Goal: Transaction & Acquisition: Download file/media

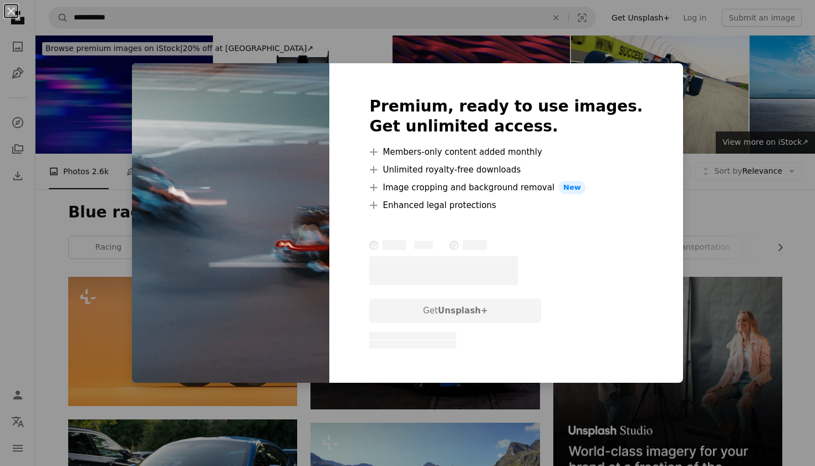
scroll to position [3268, 0]
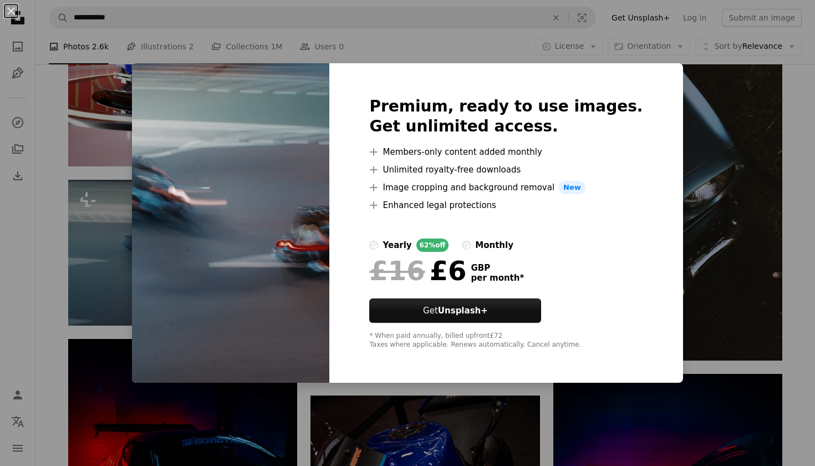
click at [784, 125] on div "An X shape Premium, ready to use images. Get unlimited access. A plus sign Memb…" at bounding box center [407, 233] width 815 height 466
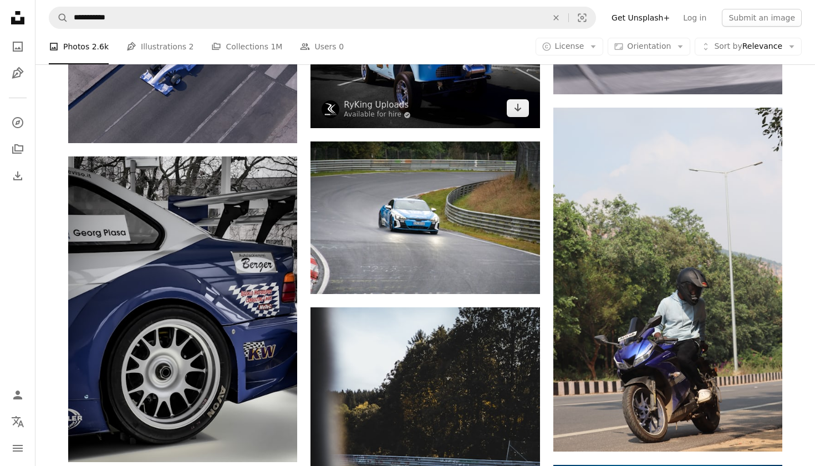
scroll to position [1627, 0]
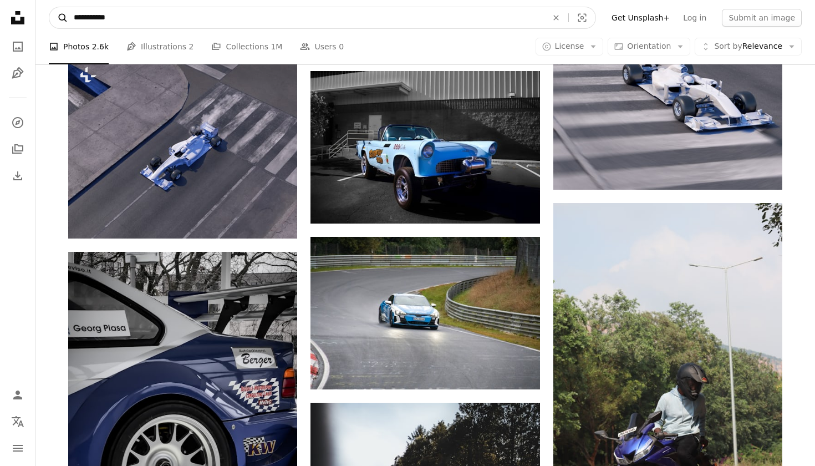
drag, startPoint x: 125, startPoint y: 18, endPoint x: 55, endPoint y: 18, distance: 69.8
click at [55, 18] on form "**********" at bounding box center [322, 18] width 547 height 22
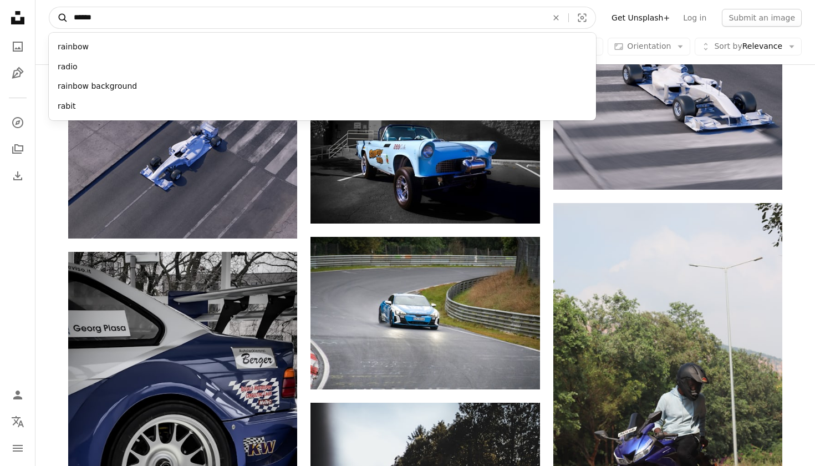
type input "******"
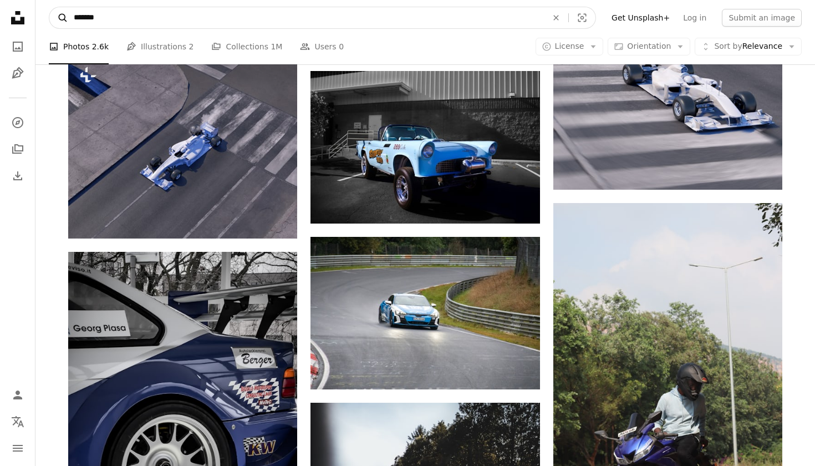
click at [59, 18] on button "A magnifying glass" at bounding box center [58, 17] width 19 height 21
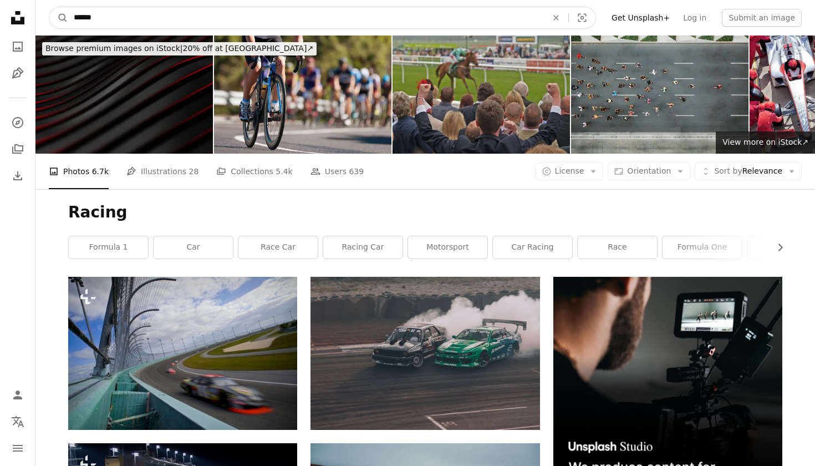
click at [143, 17] on input "******" at bounding box center [306, 17] width 476 height 21
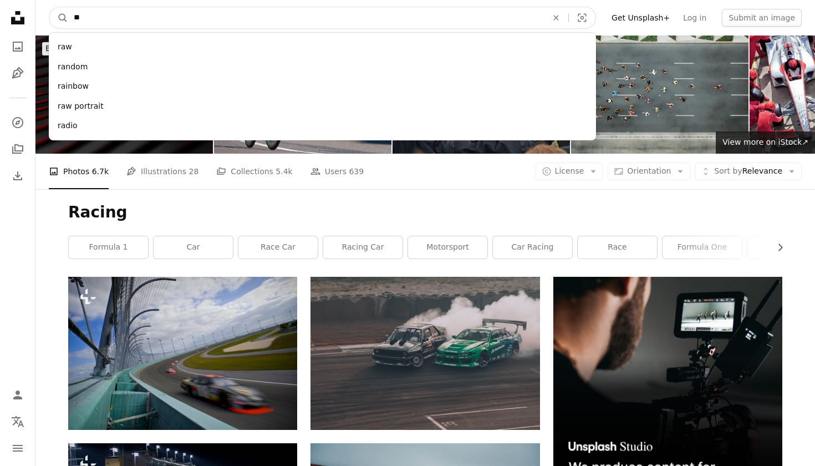
type input "*"
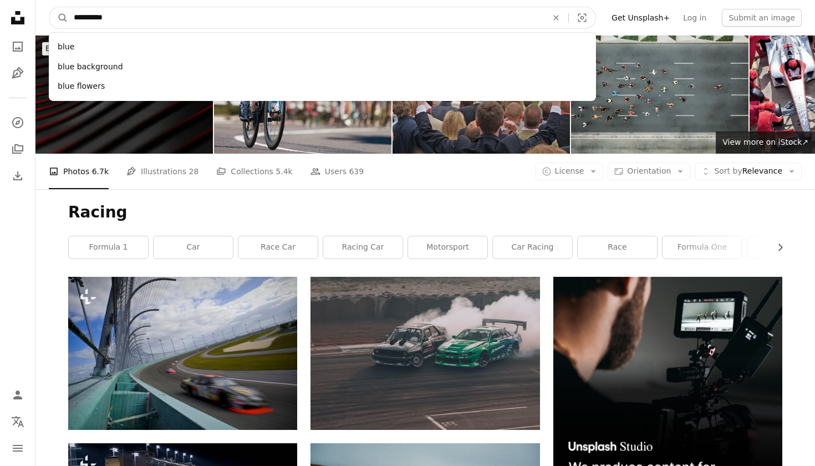
type input "**********"
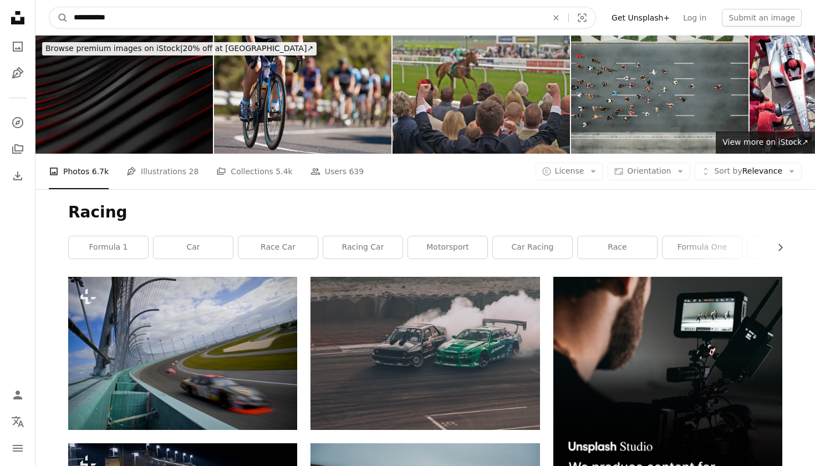
click at [59, 18] on button "A magnifying glass" at bounding box center [58, 17] width 19 height 21
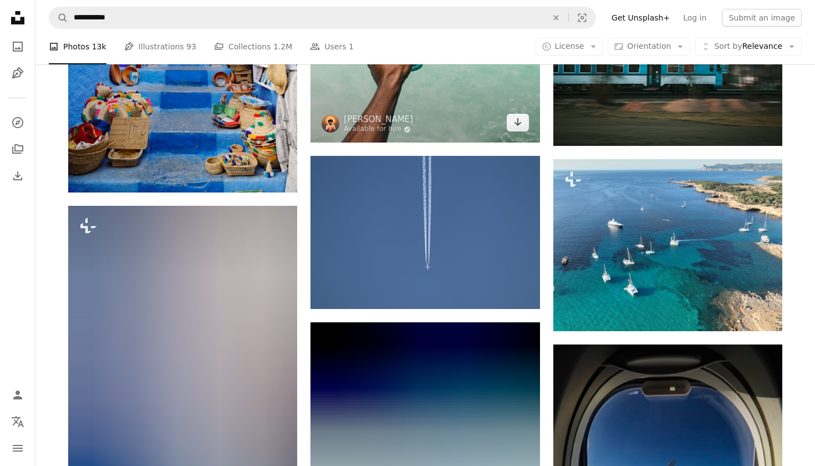
scroll to position [599, 0]
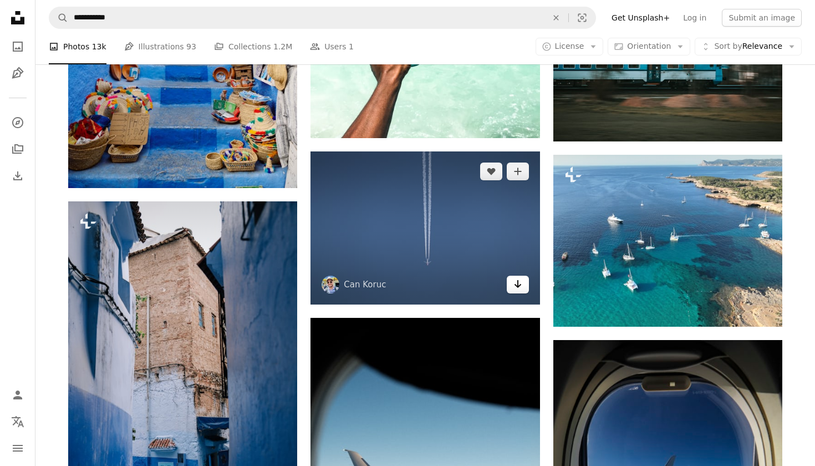
click at [520, 283] on icon "Arrow pointing down" at bounding box center [517, 283] width 9 height 13
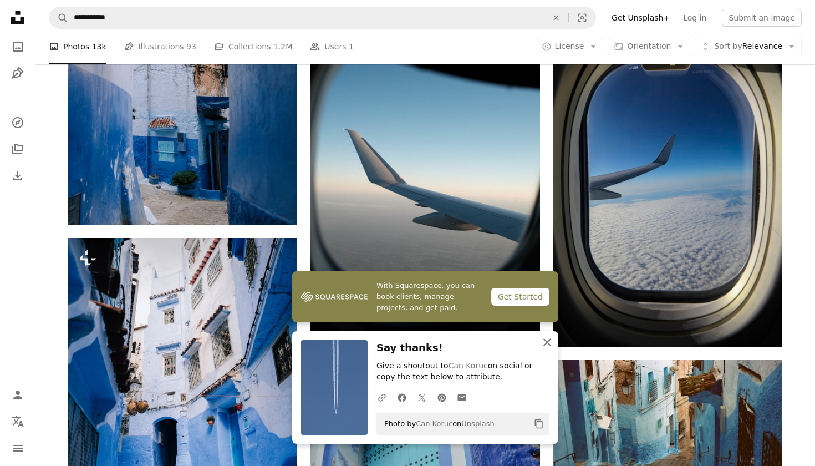
scroll to position [919, 0]
click at [550, 339] on icon "An X shape" at bounding box center [546, 341] width 13 height 13
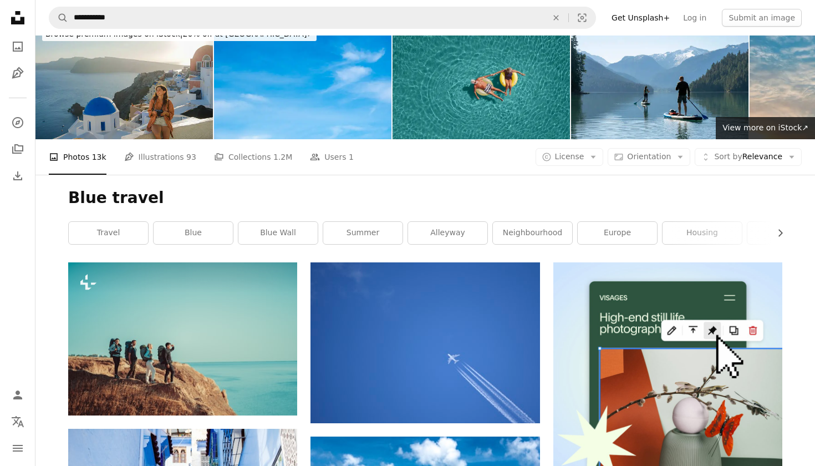
scroll to position [13, 0]
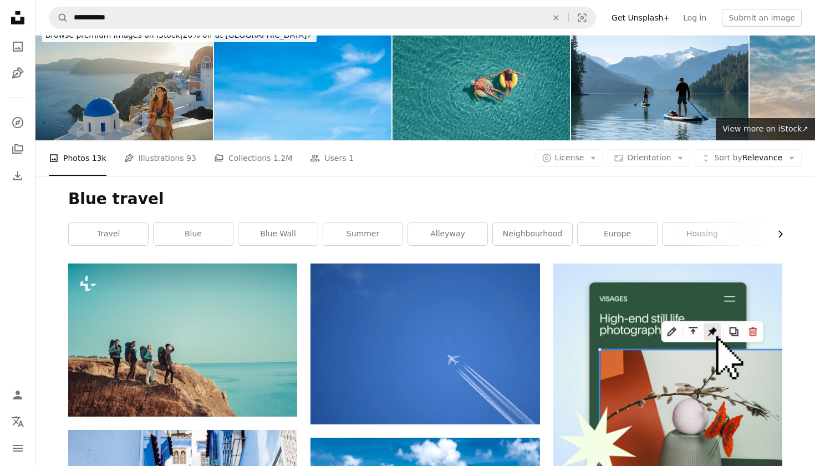
click at [779, 240] on button "Chevron right" at bounding box center [776, 234] width 12 height 22
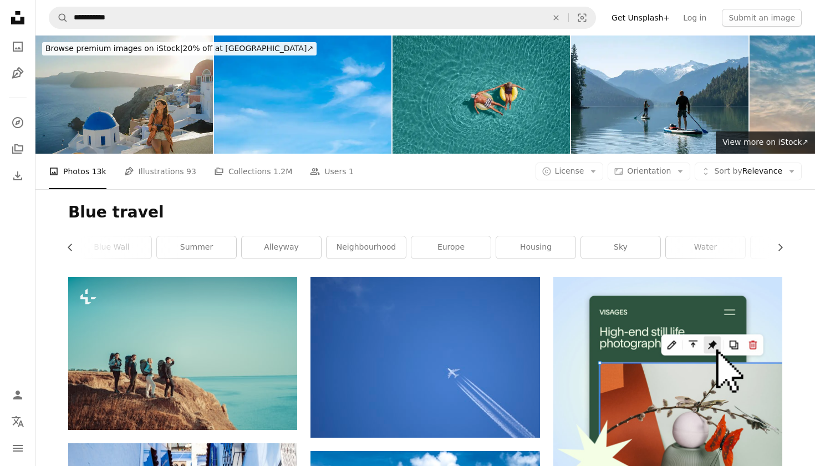
scroll to position [0, 0]
click at [70, 175] on li "A photo Photos 13k" at bounding box center [78, 171] width 58 height 35
click at [75, 166] on li "A photo Photos 13k" at bounding box center [78, 171] width 58 height 35
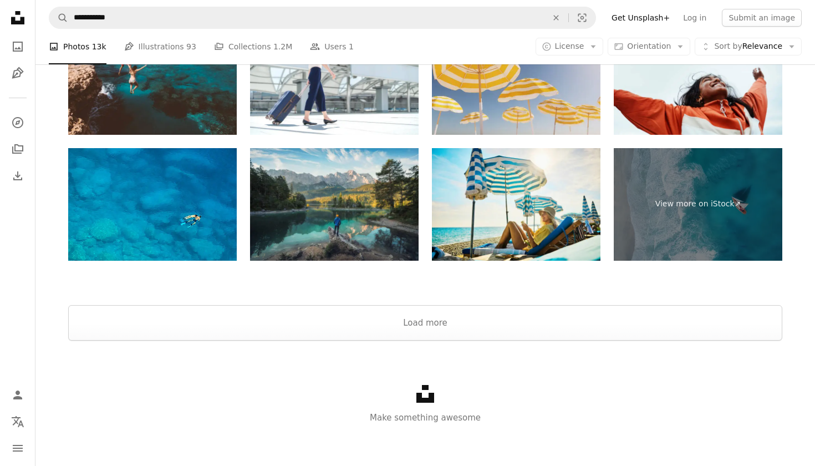
scroll to position [2237, 0]
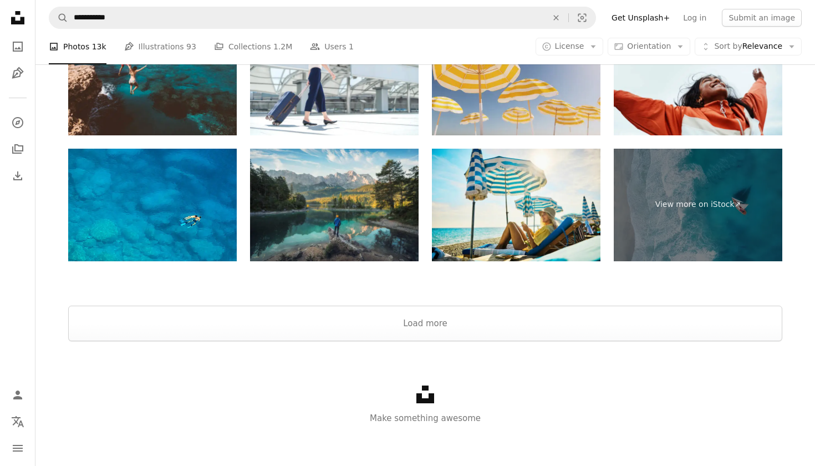
click at [358, 341] on div "Unsplash logo Make something awesome" at bounding box center [424, 405] width 779 height 128
click at [365, 328] on button "Load more" at bounding box center [425, 322] width 714 height 35
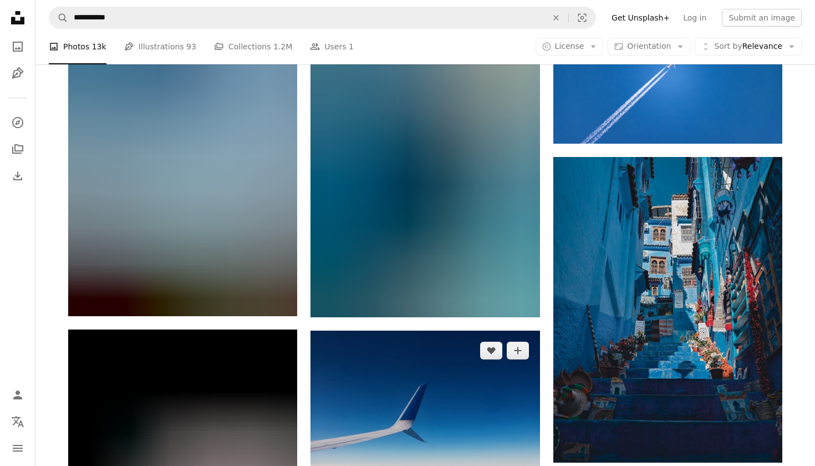
scroll to position [4440, 0]
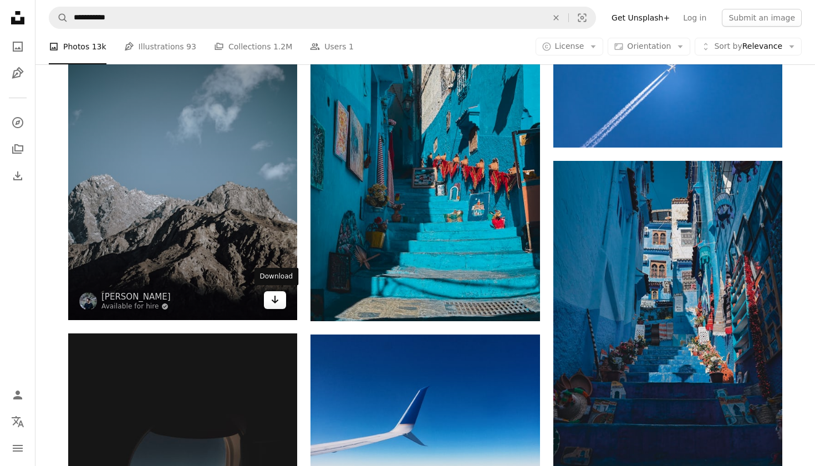
click at [280, 300] on link "Arrow pointing down" at bounding box center [275, 300] width 22 height 18
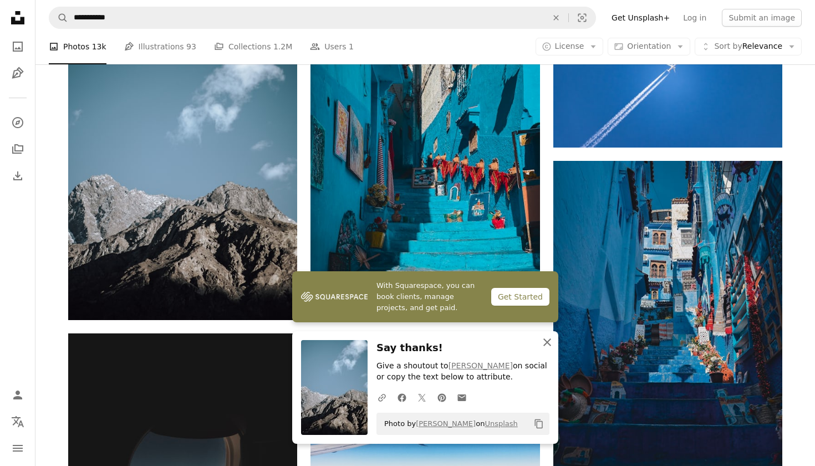
click at [545, 344] on icon "An X shape" at bounding box center [546, 341] width 13 height 13
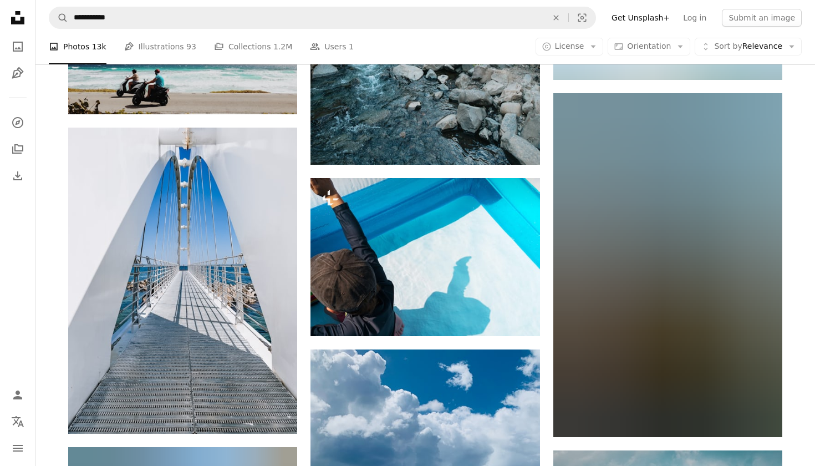
scroll to position [5961, 0]
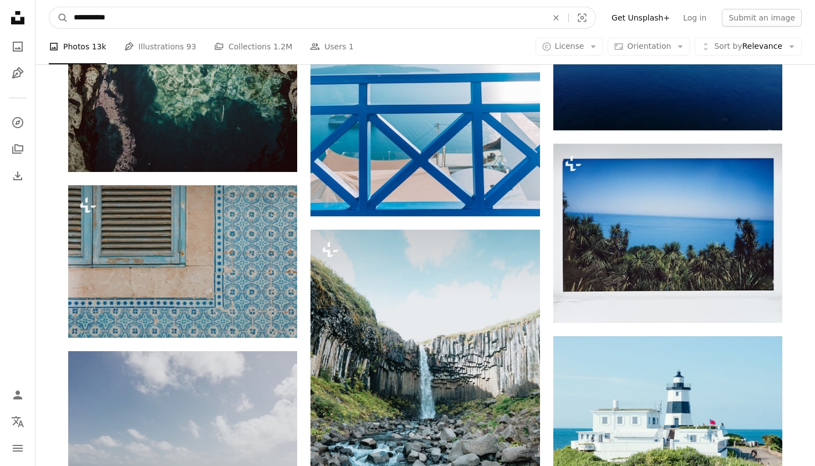
click at [305, 19] on input "**********" at bounding box center [306, 17] width 476 height 21
type input "*"
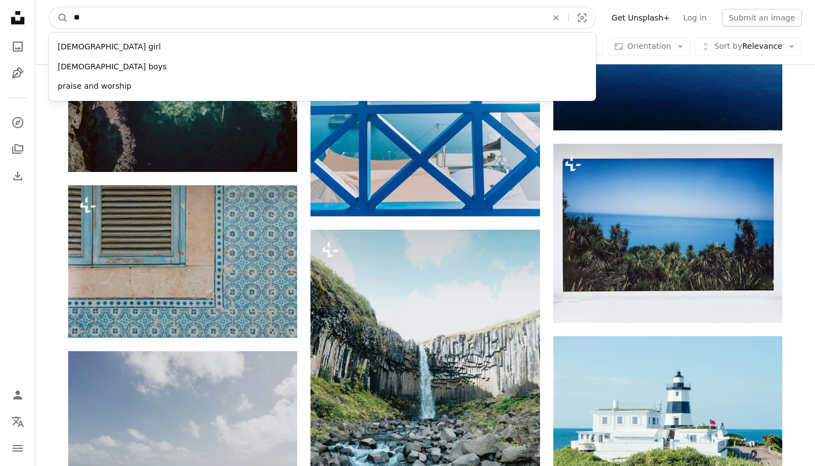
type input "*"
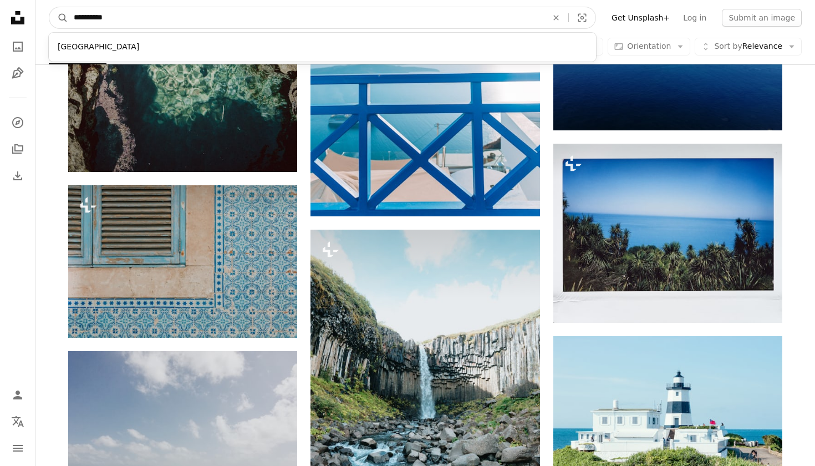
type input "**********"
click at [59, 18] on button "A magnifying glass" at bounding box center [58, 17] width 19 height 21
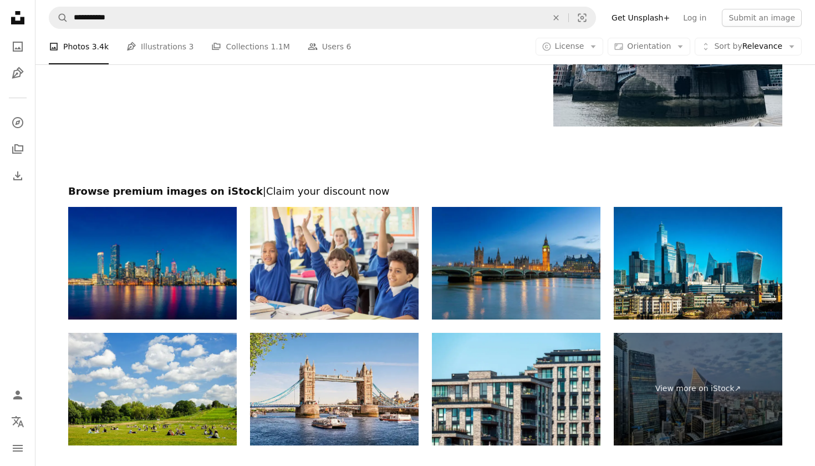
scroll to position [2319, 0]
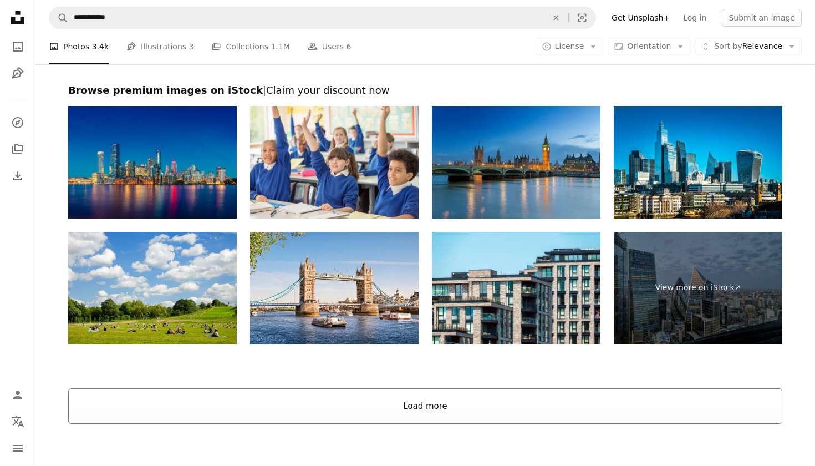
click at [350, 411] on button "Load more" at bounding box center [425, 405] width 714 height 35
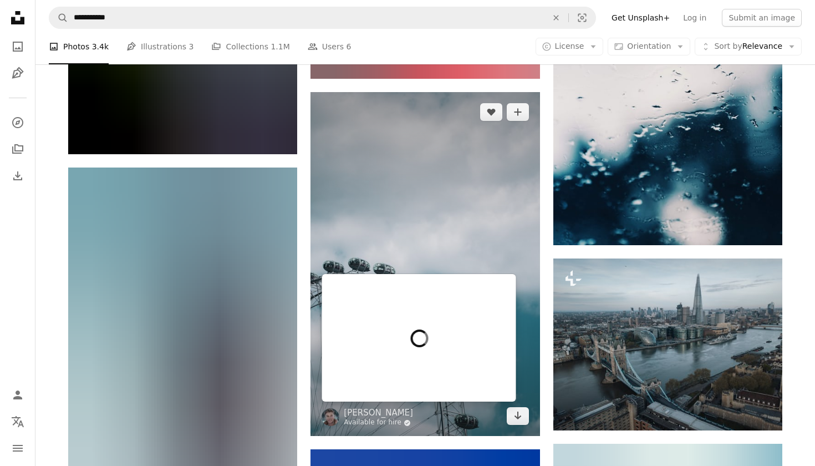
scroll to position [2943, 0]
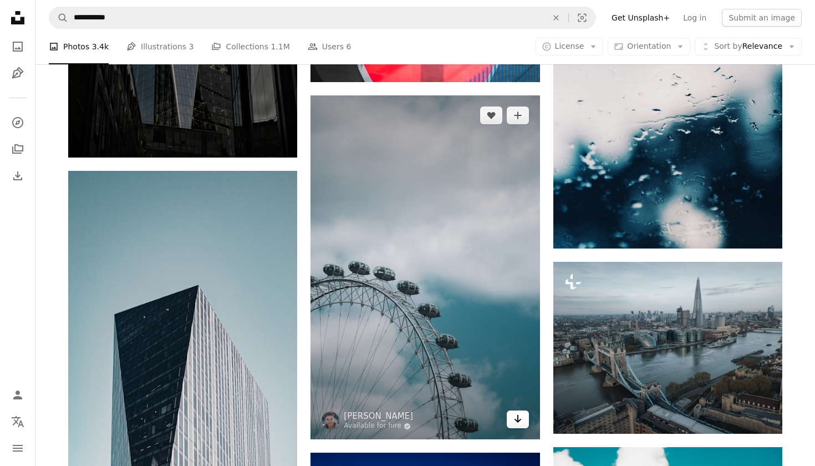
click at [517, 420] on icon "Download" at bounding box center [517, 419] width 7 height 8
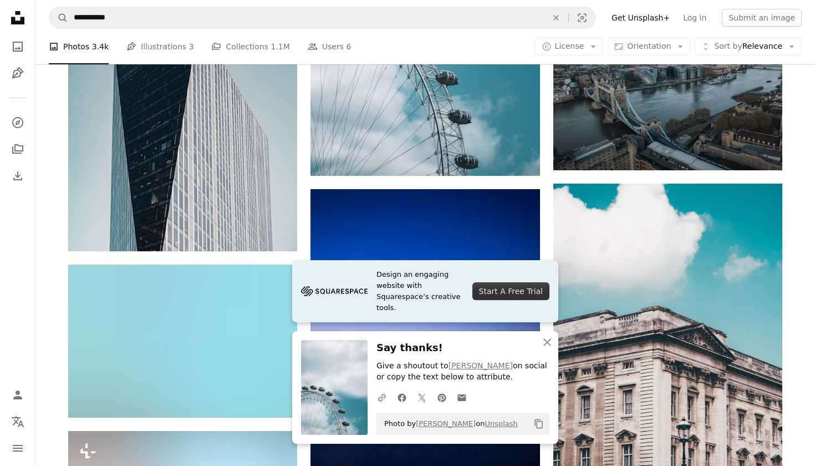
scroll to position [3353, 0]
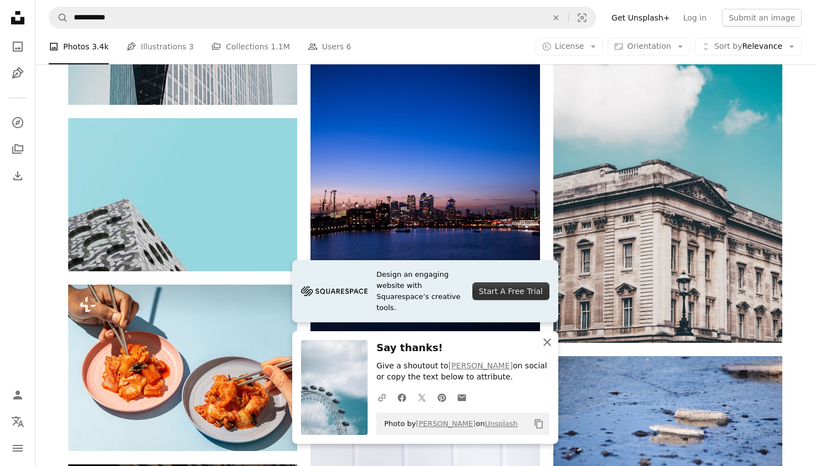
click at [544, 344] on icon "An X shape" at bounding box center [546, 341] width 13 height 13
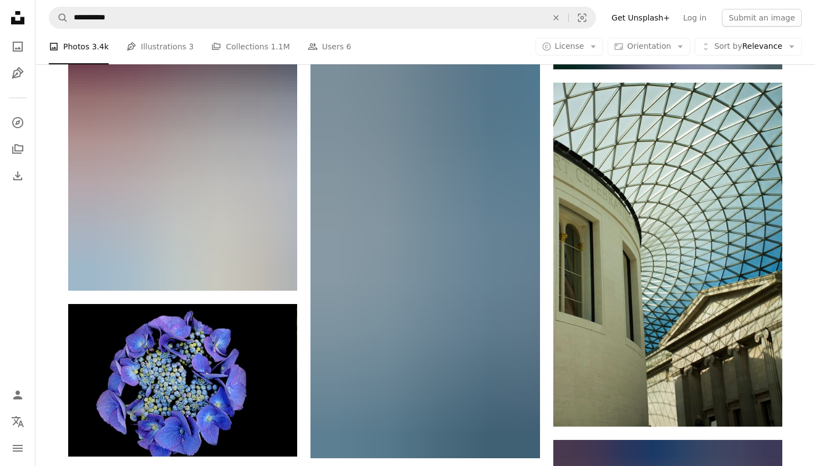
scroll to position [6320, 0]
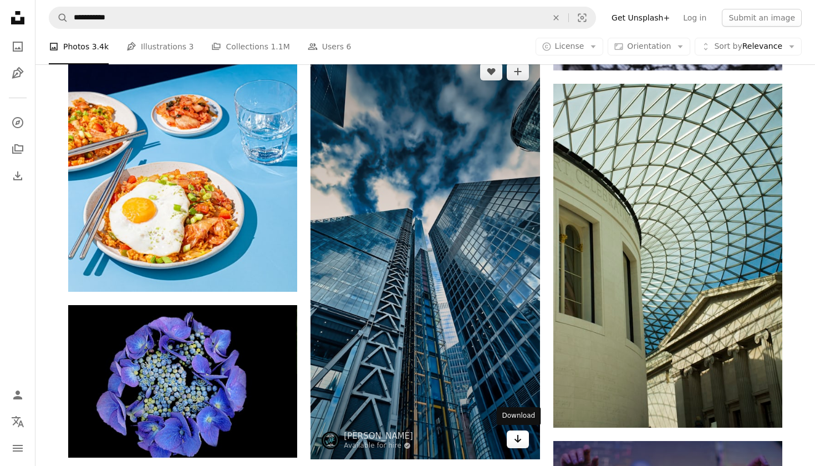
click at [517, 440] on icon "Download" at bounding box center [517, 439] width 7 height 8
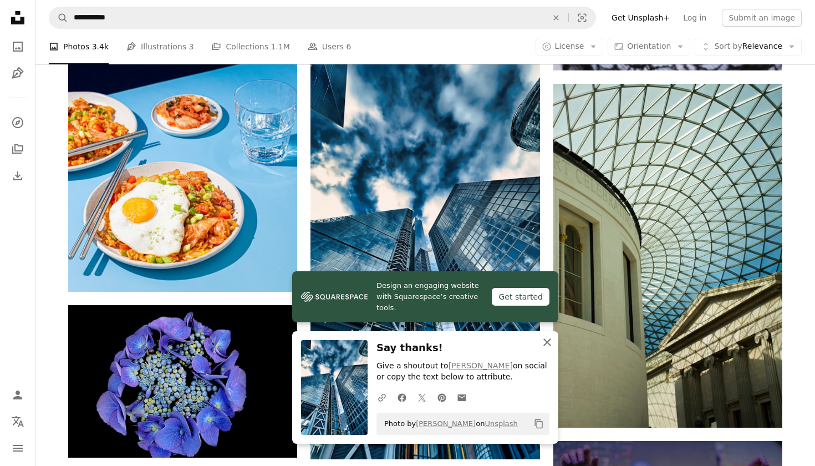
click at [546, 343] on icon "button" at bounding box center [547, 342] width 8 height 8
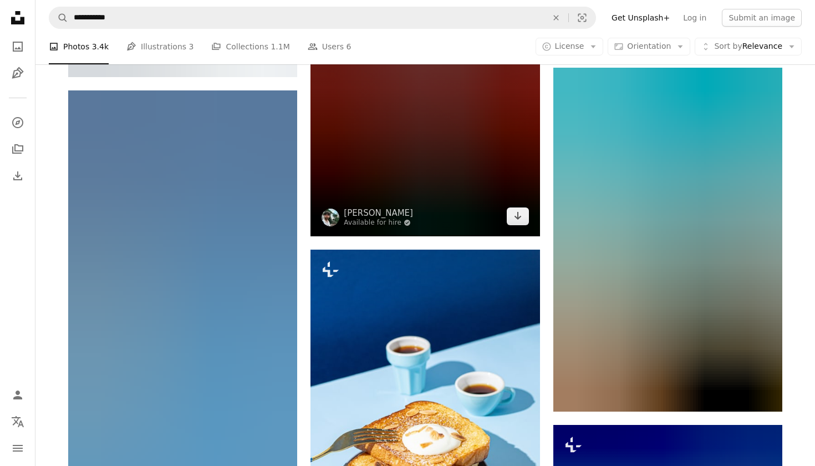
scroll to position [8551, 0]
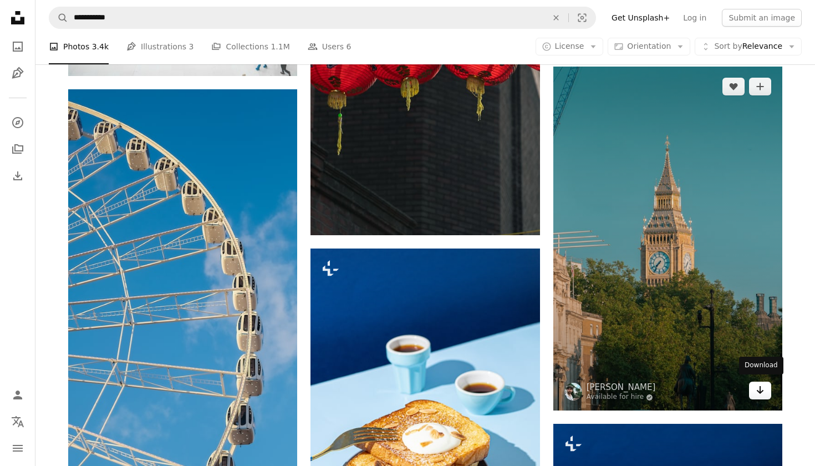
click at [765, 386] on link "Arrow pointing down" at bounding box center [760, 390] width 22 height 18
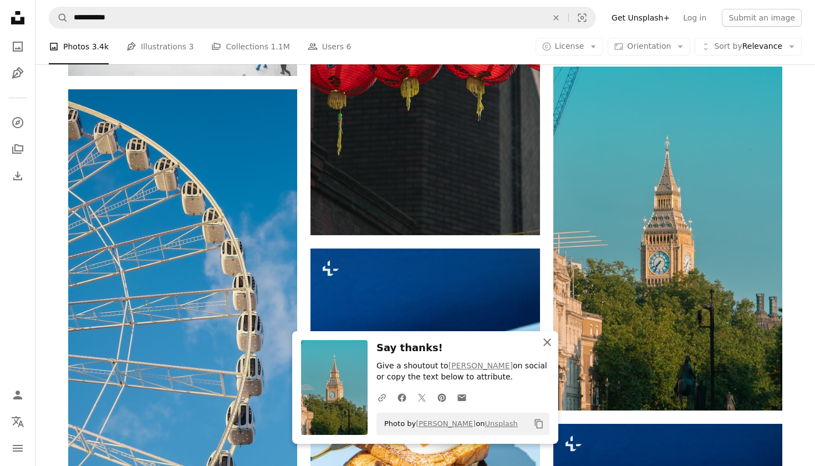
click at [550, 345] on icon "An X shape" at bounding box center [546, 341] width 13 height 13
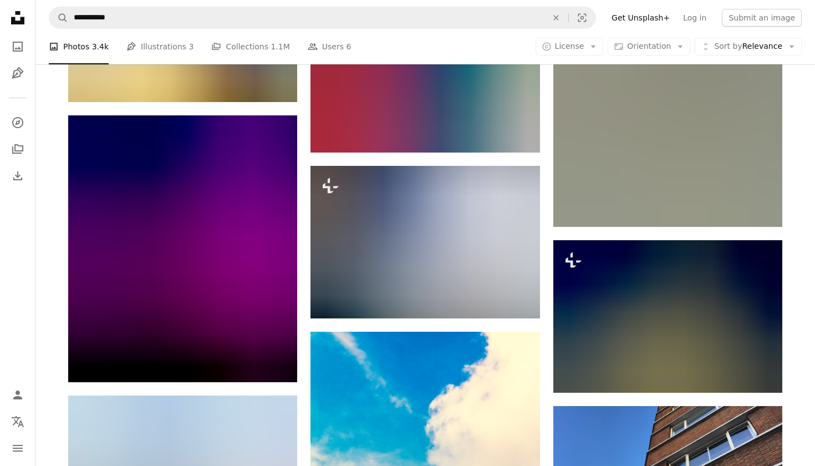
scroll to position [12590, 0]
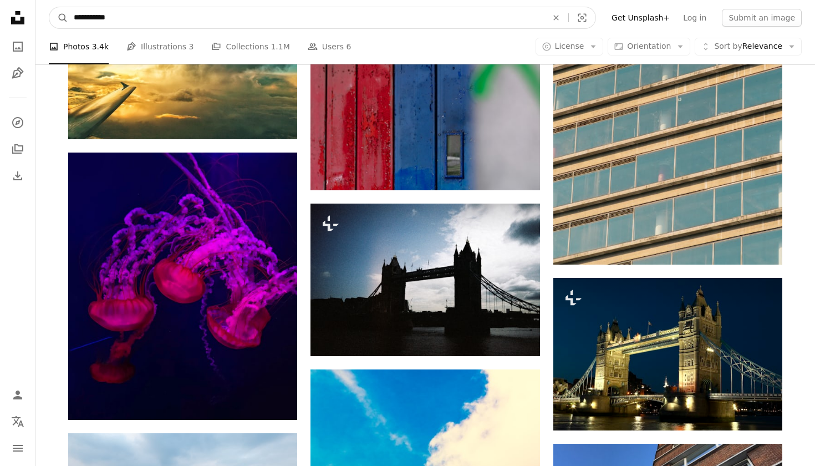
drag, startPoint x: 118, startPoint y: 18, endPoint x: 99, endPoint y: 17, distance: 19.5
click at [99, 17] on input "**********" at bounding box center [306, 17] width 476 height 21
type input "**********"
click at [59, 18] on button "A magnifying glass" at bounding box center [58, 17] width 19 height 21
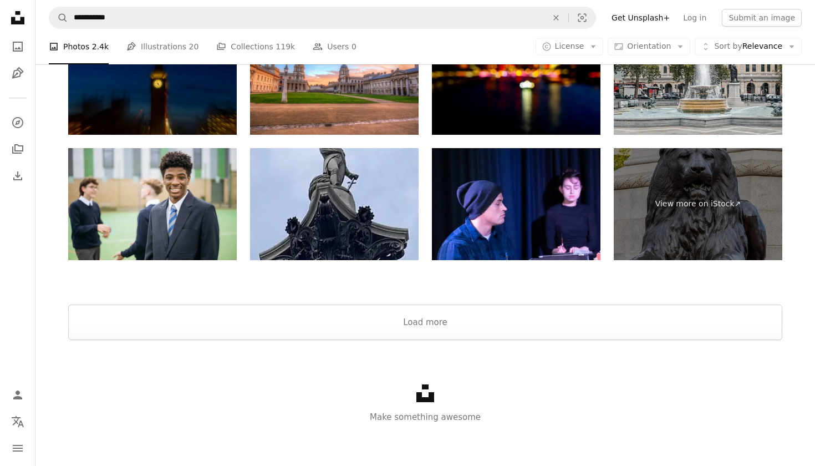
scroll to position [2160, 0]
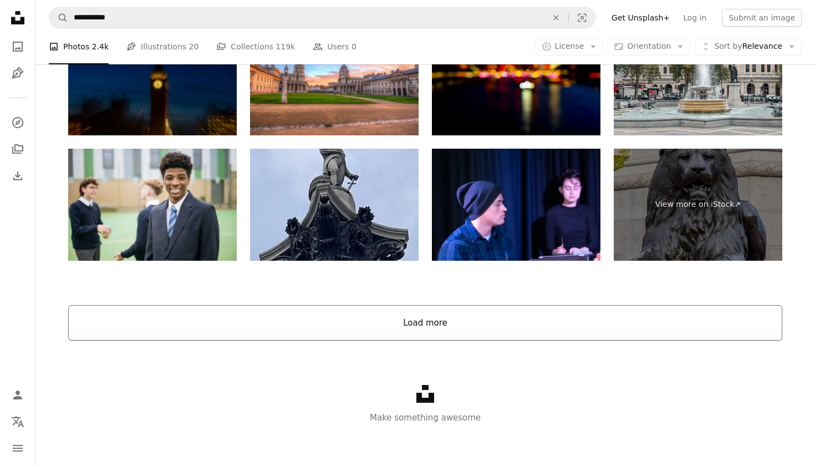
click at [447, 325] on button "Load more" at bounding box center [425, 322] width 714 height 35
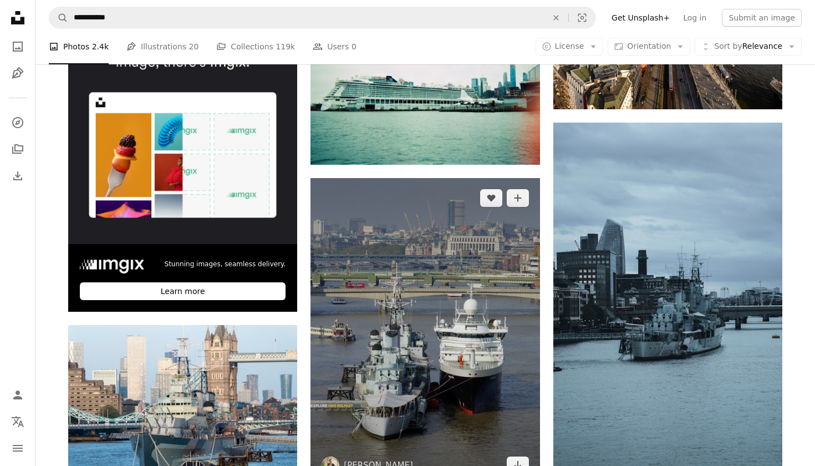
scroll to position [2858, 0]
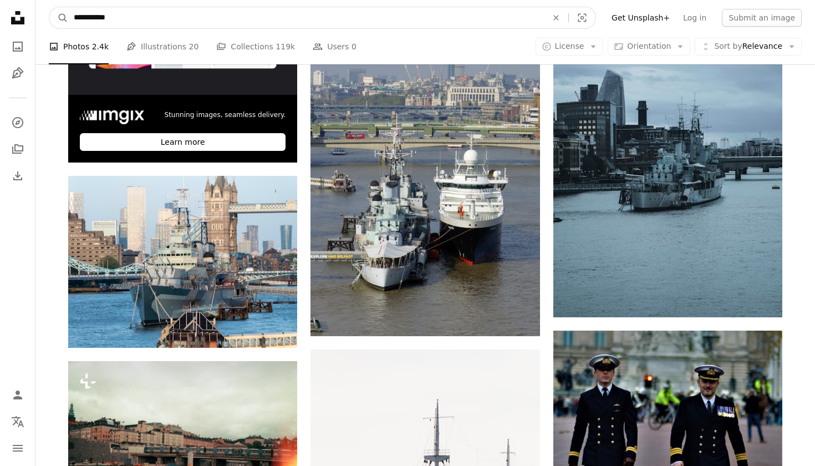
click at [177, 16] on input "**********" at bounding box center [306, 17] width 476 height 21
type input "**********"
click at [59, 18] on button "A magnifying glass" at bounding box center [58, 17] width 19 height 21
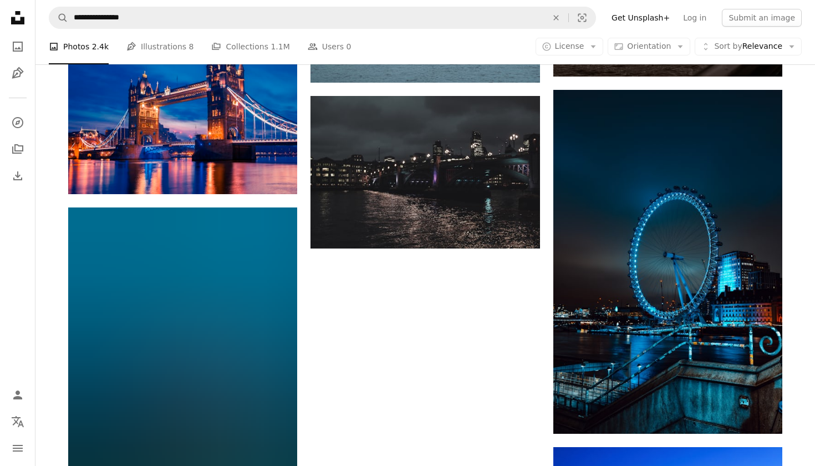
scroll to position [1527, 0]
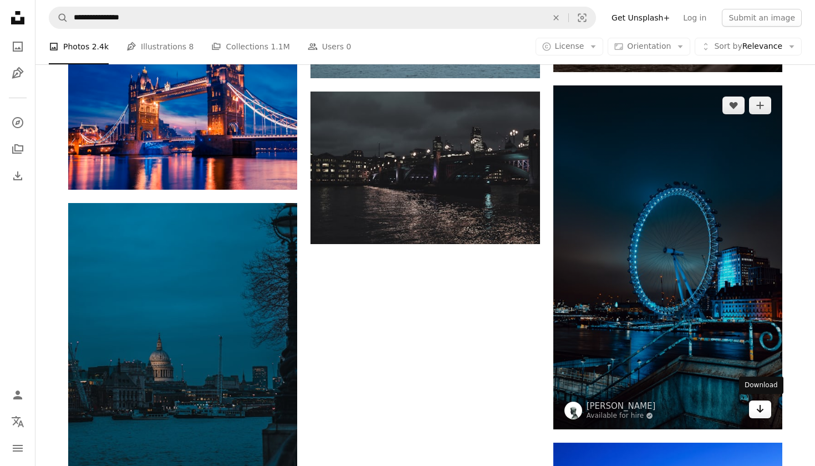
click at [763, 406] on icon "Arrow pointing down" at bounding box center [760, 408] width 9 height 13
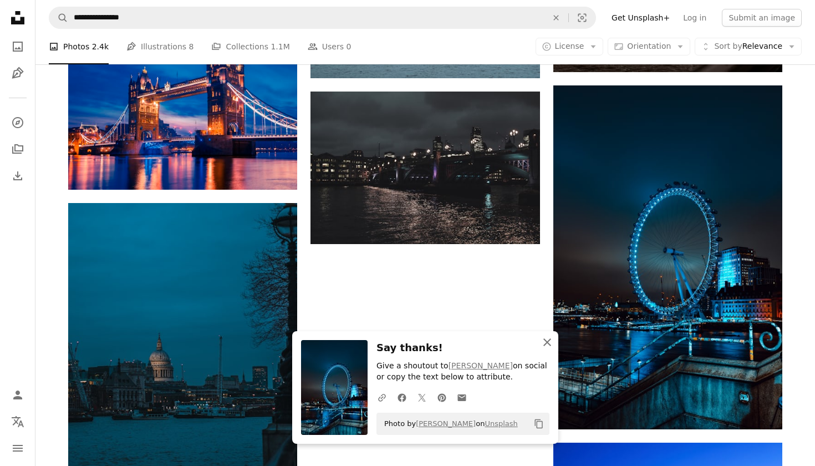
click at [553, 343] on icon "An X shape" at bounding box center [546, 341] width 13 height 13
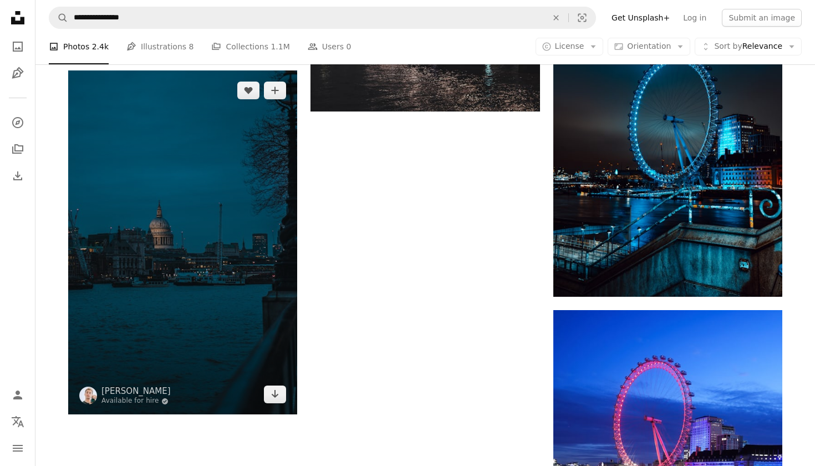
scroll to position [1661, 0]
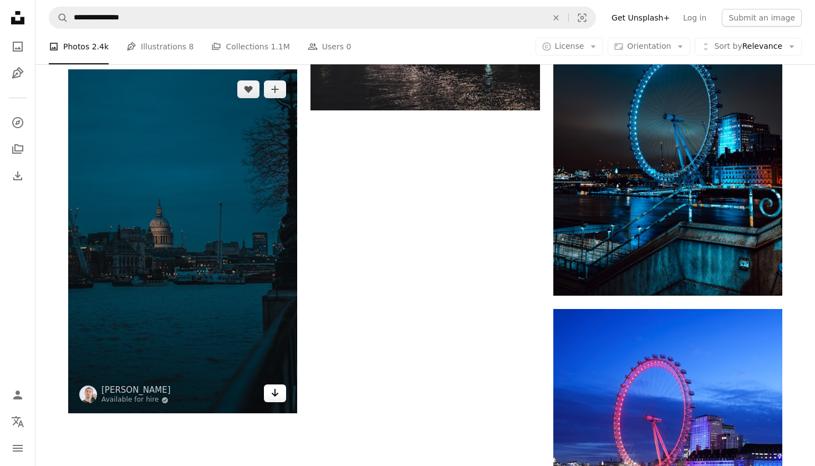
click at [279, 396] on icon "Arrow pointing down" at bounding box center [275, 392] width 9 height 13
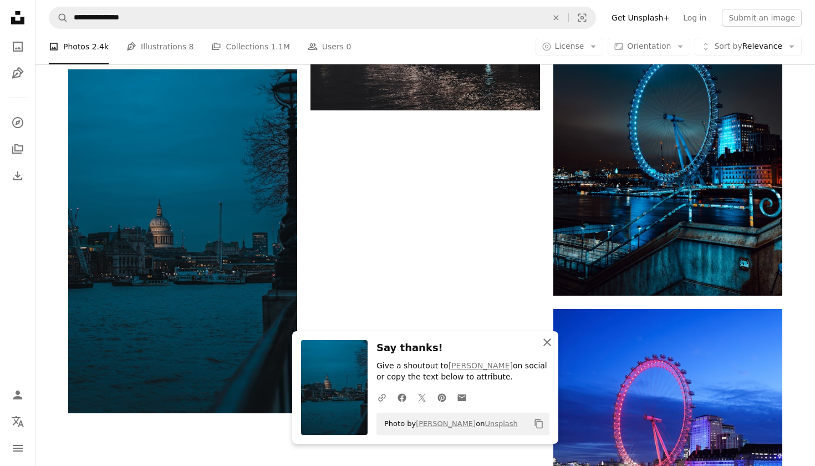
click at [541, 343] on icon "An X shape" at bounding box center [546, 341] width 13 height 13
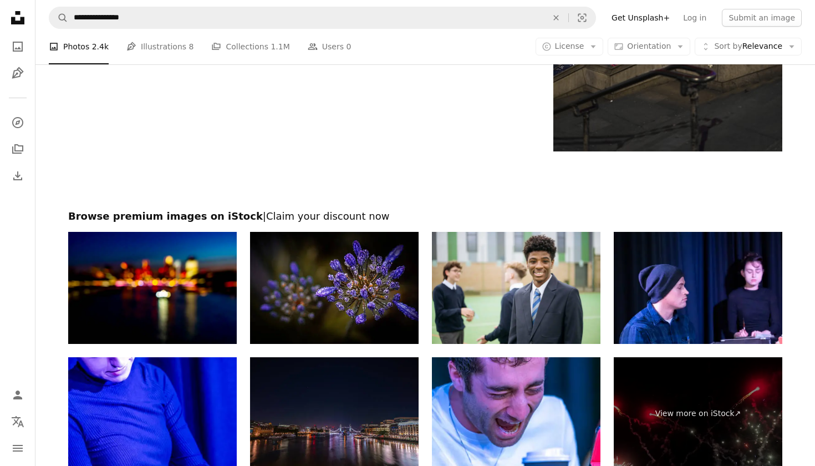
scroll to position [2193, 0]
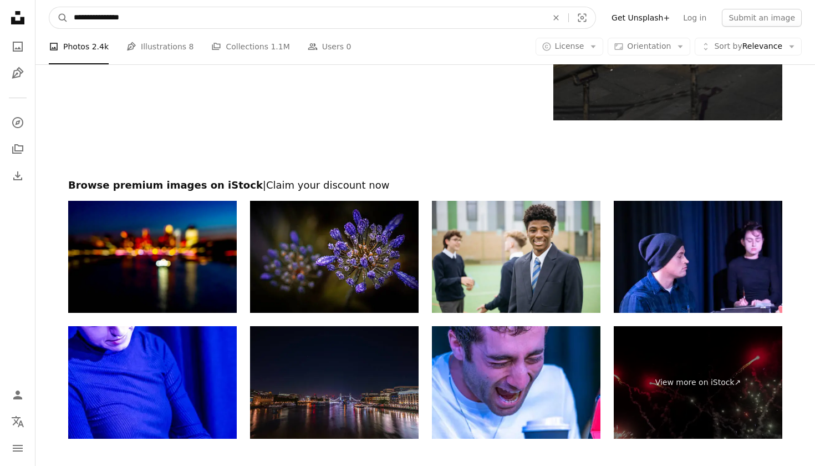
click at [386, 22] on input "**********" at bounding box center [306, 17] width 476 height 21
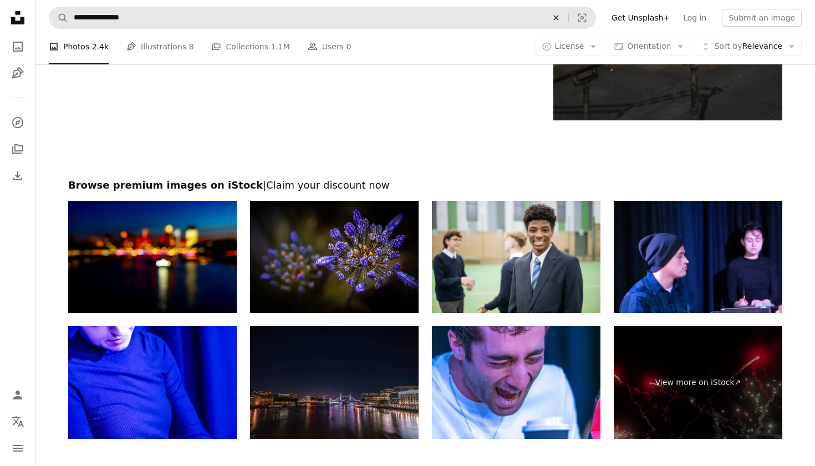
click at [558, 19] on icon "Find visuals sitewide" at bounding box center [555, 17] width 5 height 5
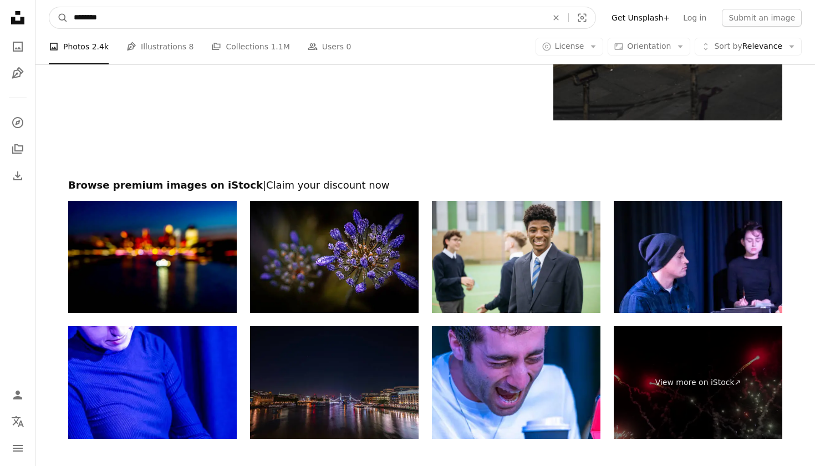
type input "********"
click at [59, 18] on button "A magnifying glass" at bounding box center [58, 17] width 19 height 21
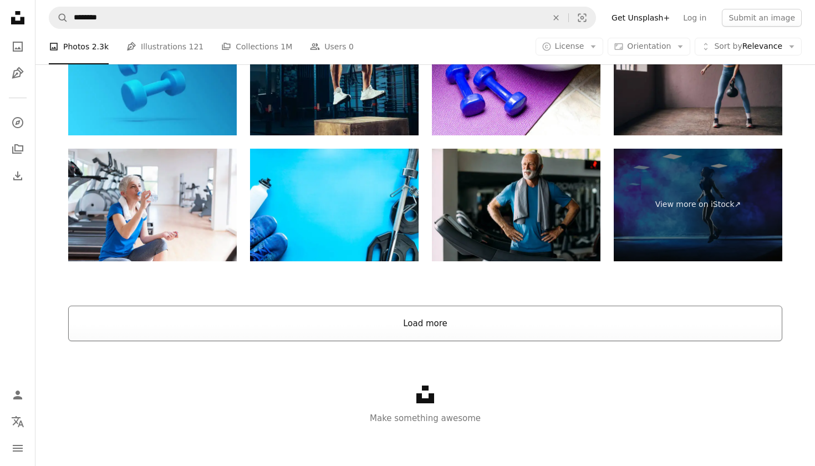
click at [396, 328] on button "Load more" at bounding box center [425, 322] width 714 height 35
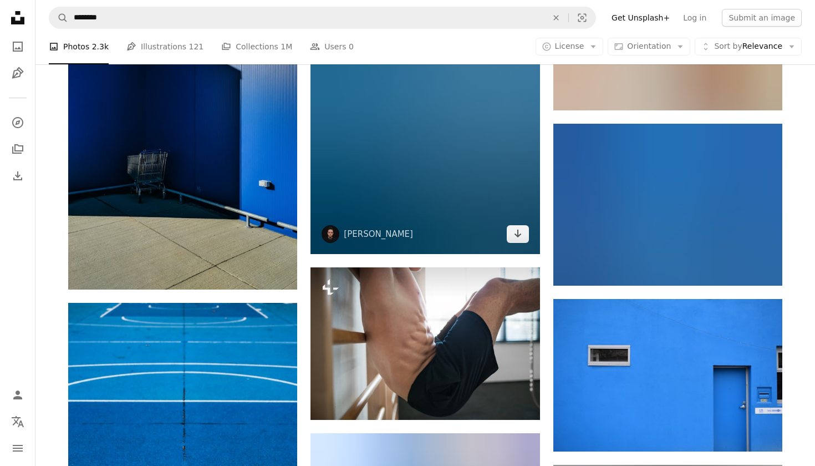
scroll to position [7284, 0]
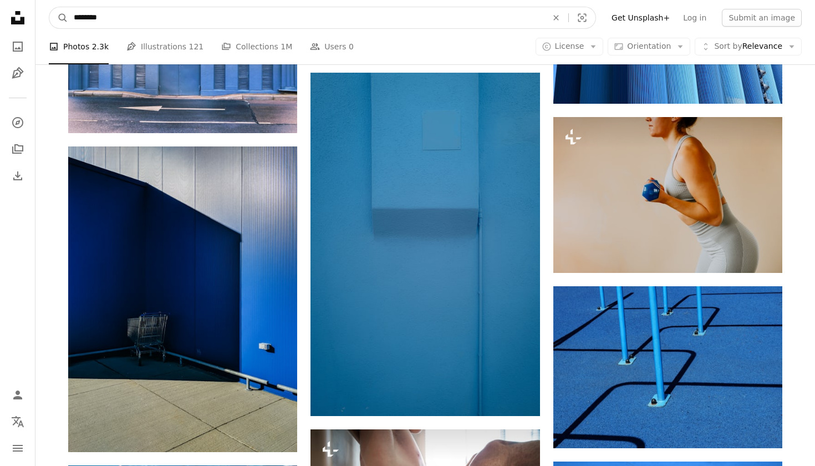
click at [89, 18] on input "********" at bounding box center [306, 17] width 476 height 21
type input "***"
click at [59, 18] on button "A magnifying glass" at bounding box center [58, 17] width 19 height 21
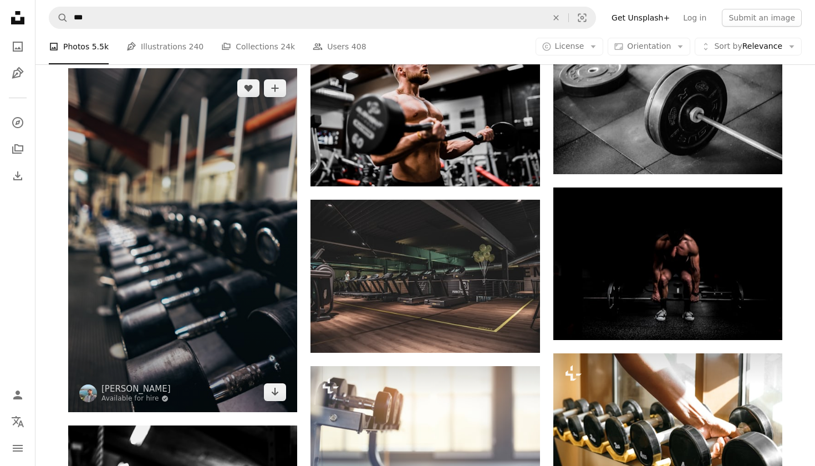
scroll to position [916, 0]
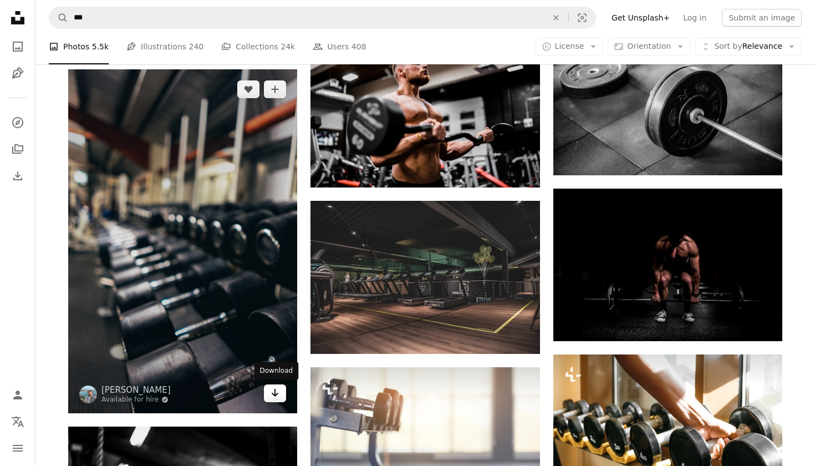
click at [277, 390] on icon "Arrow pointing down" at bounding box center [275, 392] width 9 height 13
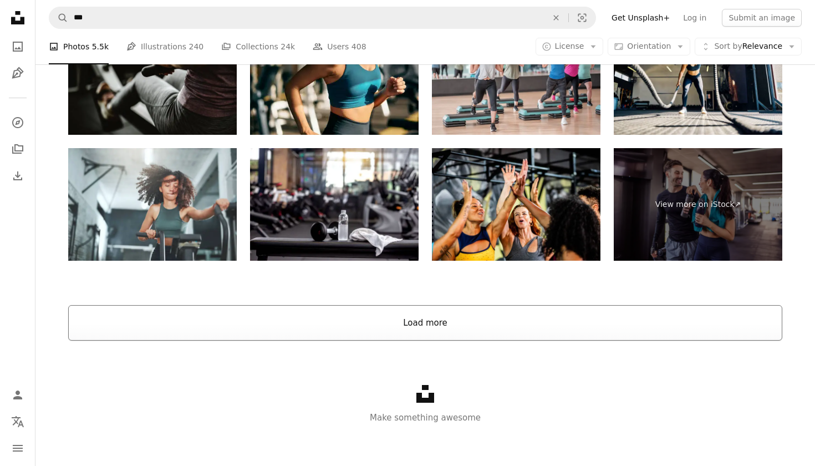
click at [407, 318] on button "Load more" at bounding box center [425, 322] width 714 height 35
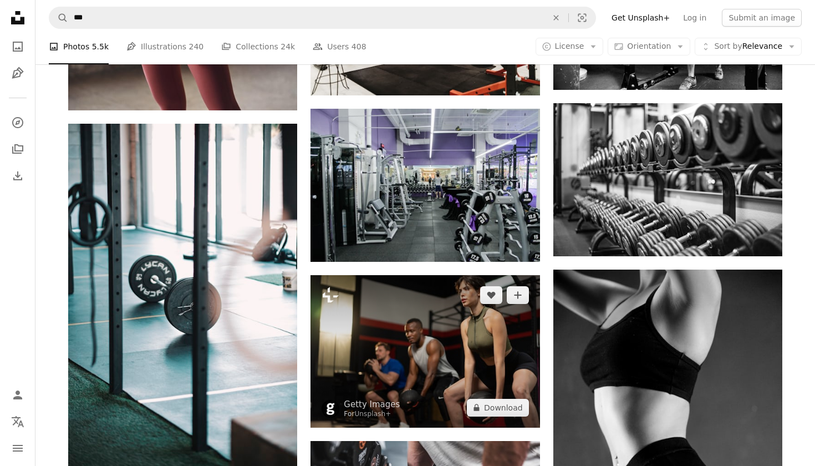
scroll to position [5634, 0]
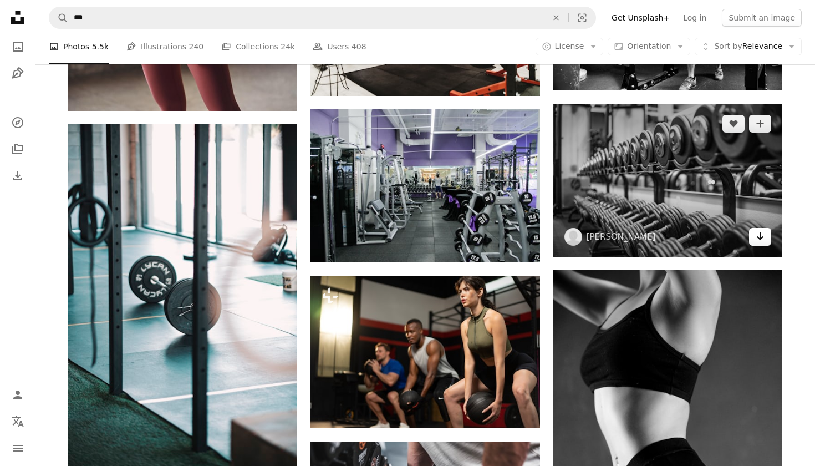
click at [765, 235] on link "Arrow pointing down" at bounding box center [760, 237] width 22 height 18
